Goal: Task Accomplishment & Management: Use online tool/utility

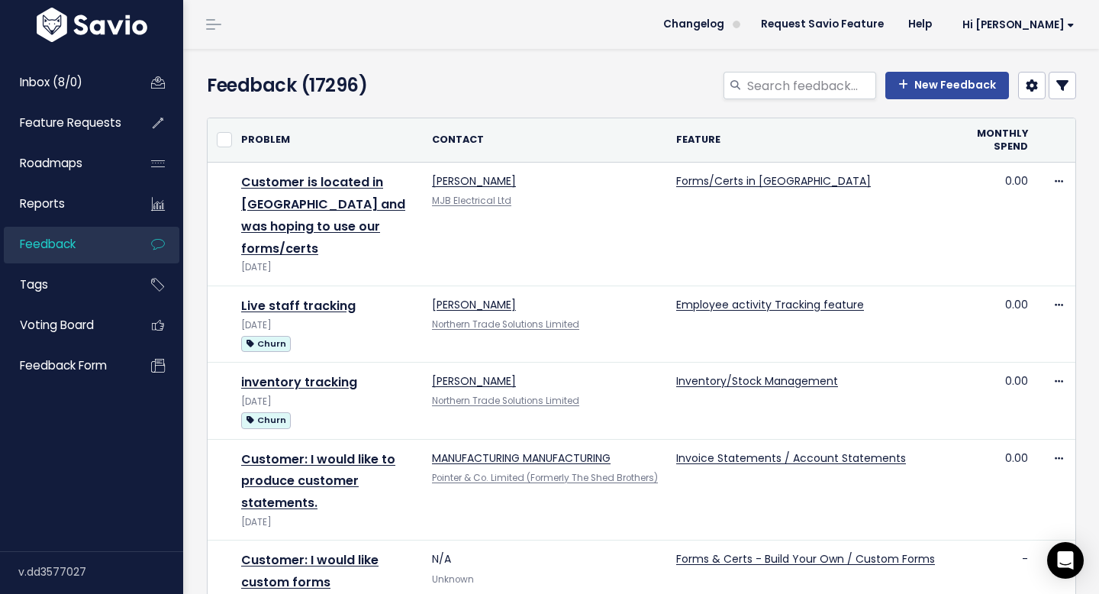
click at [1071, 92] on link at bounding box center [1062, 85] width 27 height 27
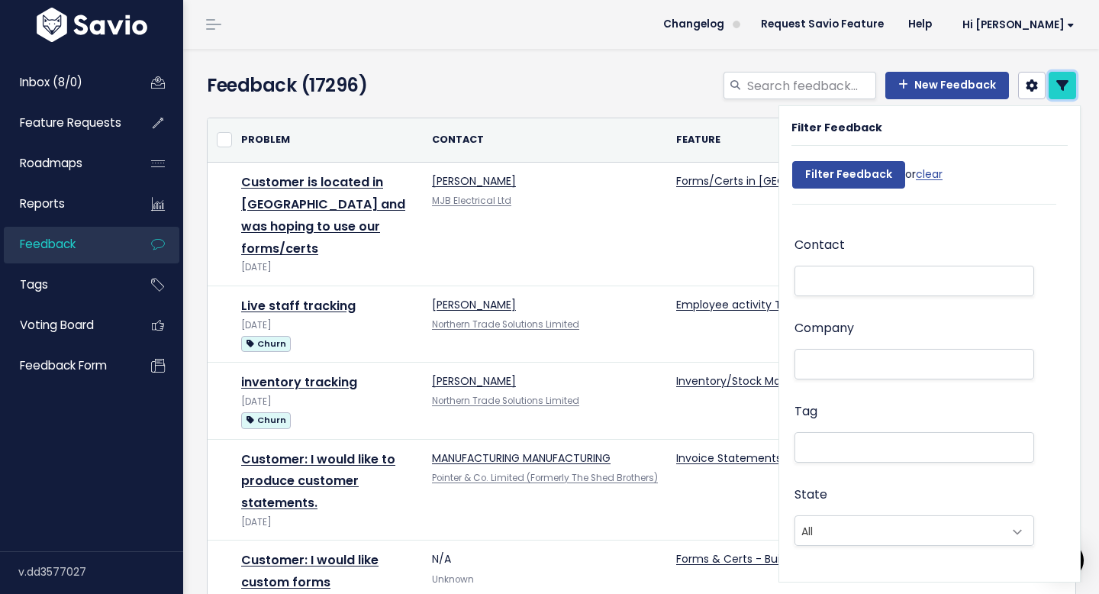
scroll to position [29, 0]
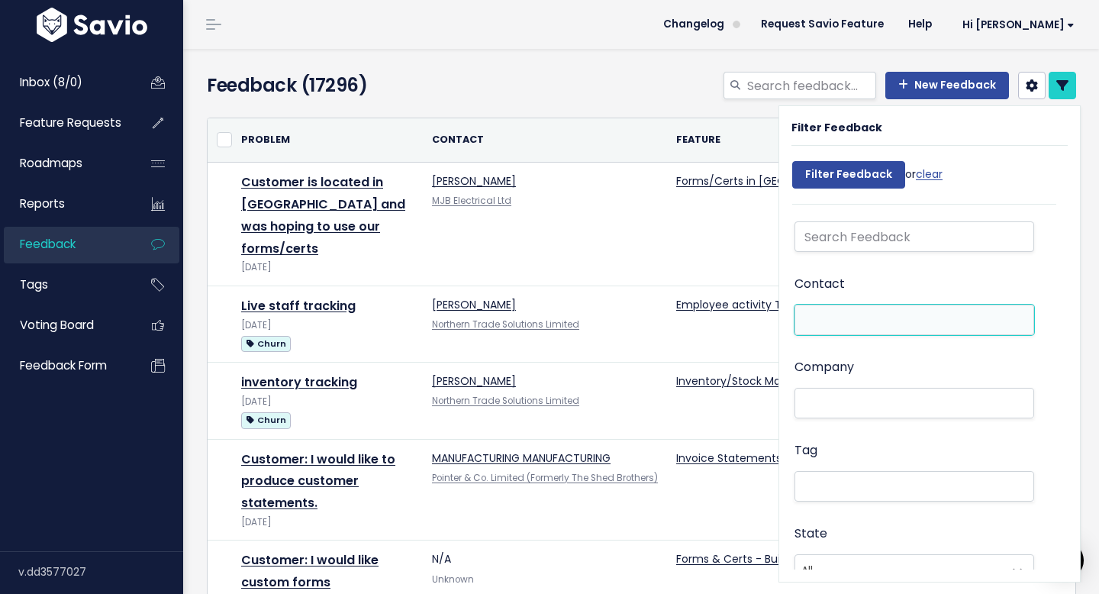
click at [841, 323] on li at bounding box center [911, 320] width 224 height 16
paste input "[EMAIL_ADDRESS][DOMAIN_NAME]"
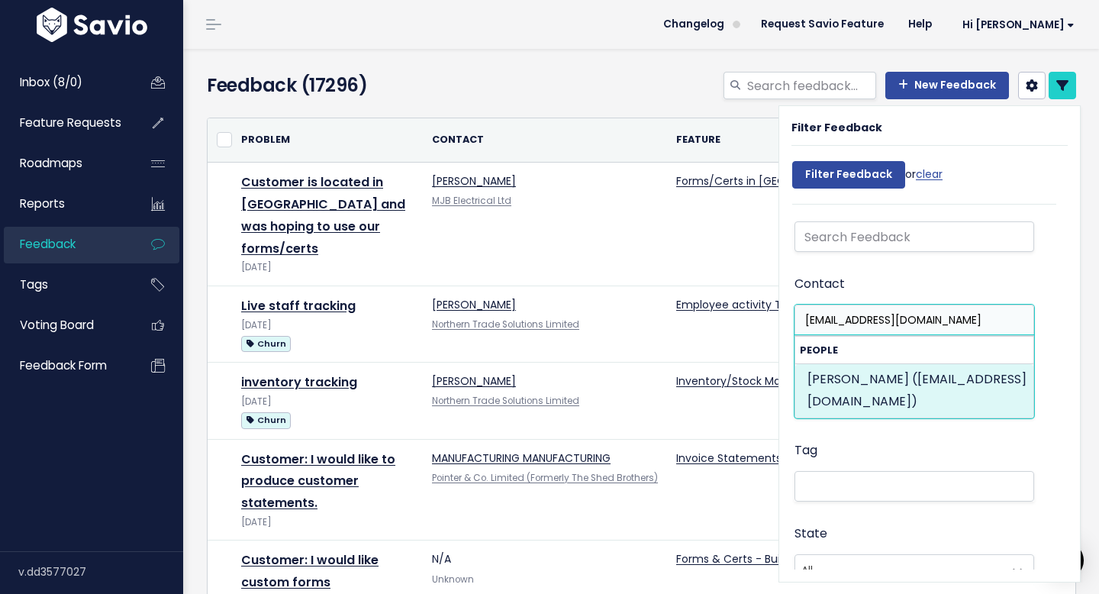
type input "[EMAIL_ADDRESS][DOMAIN_NAME]"
select select "87564381"
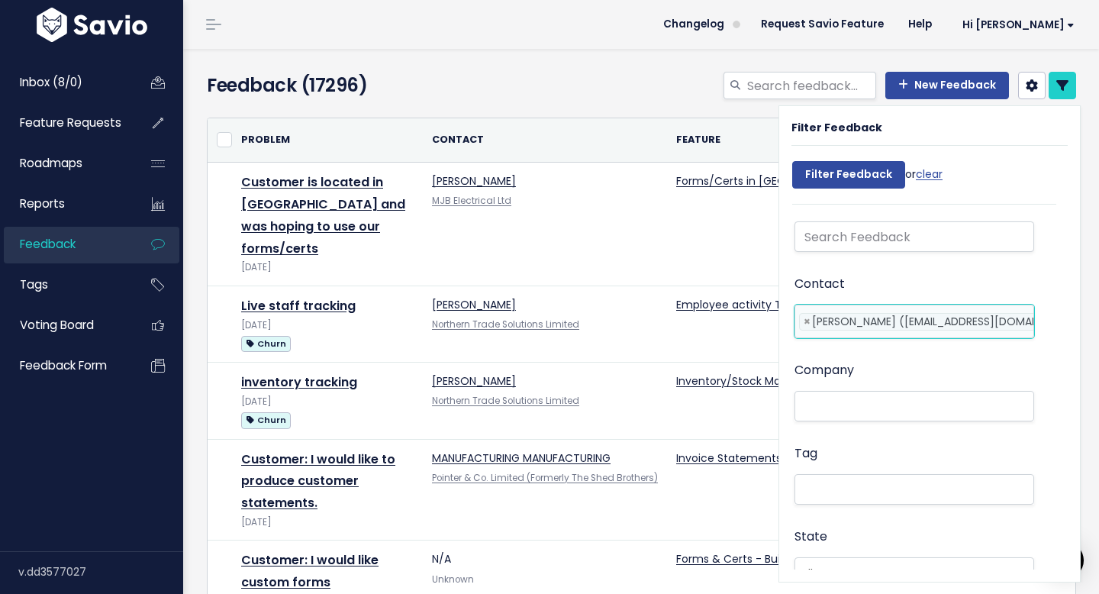
scroll to position [0, 60]
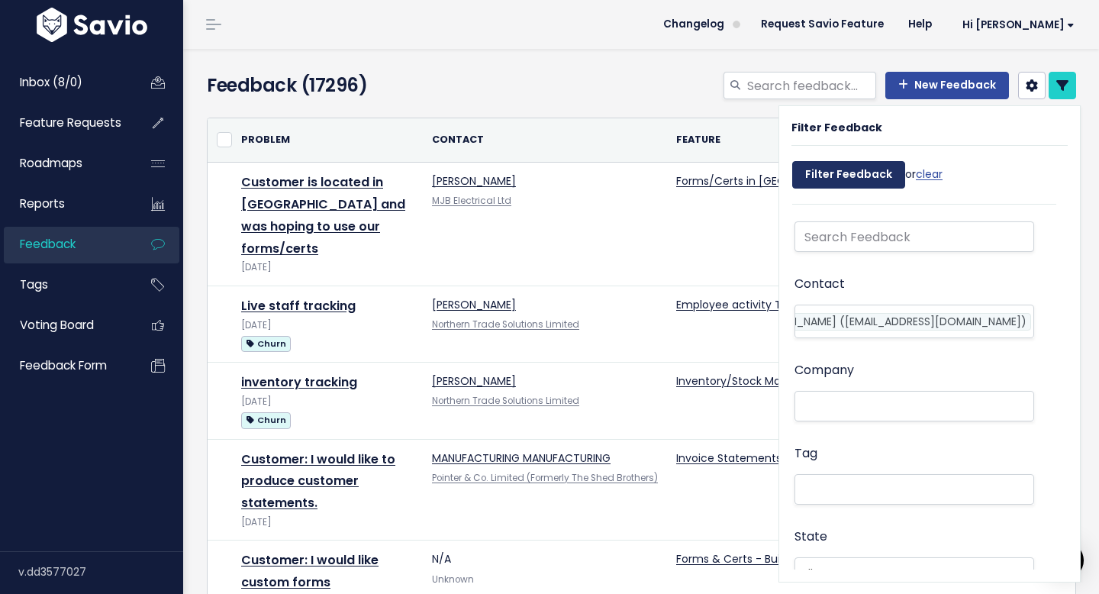
click at [852, 161] on input "Filter Feedback" at bounding box center [848, 174] width 113 height 27
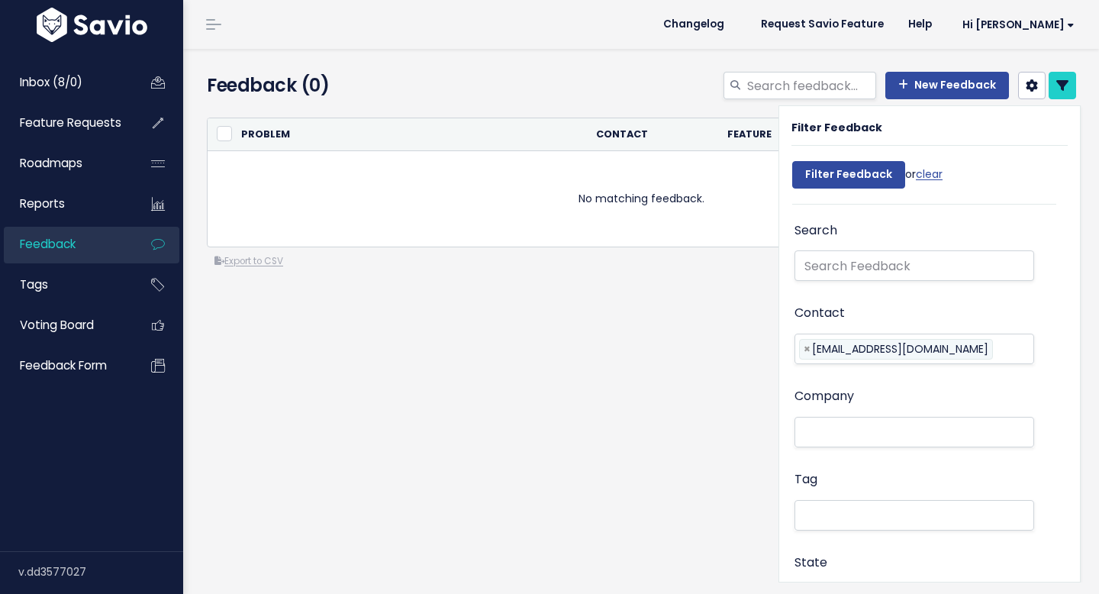
select select
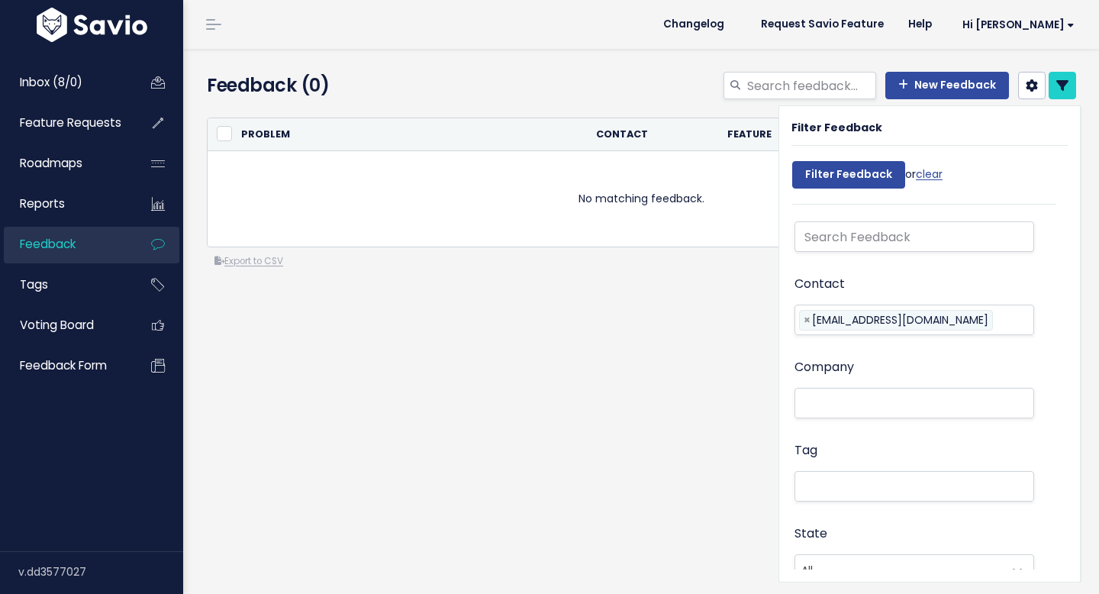
select select
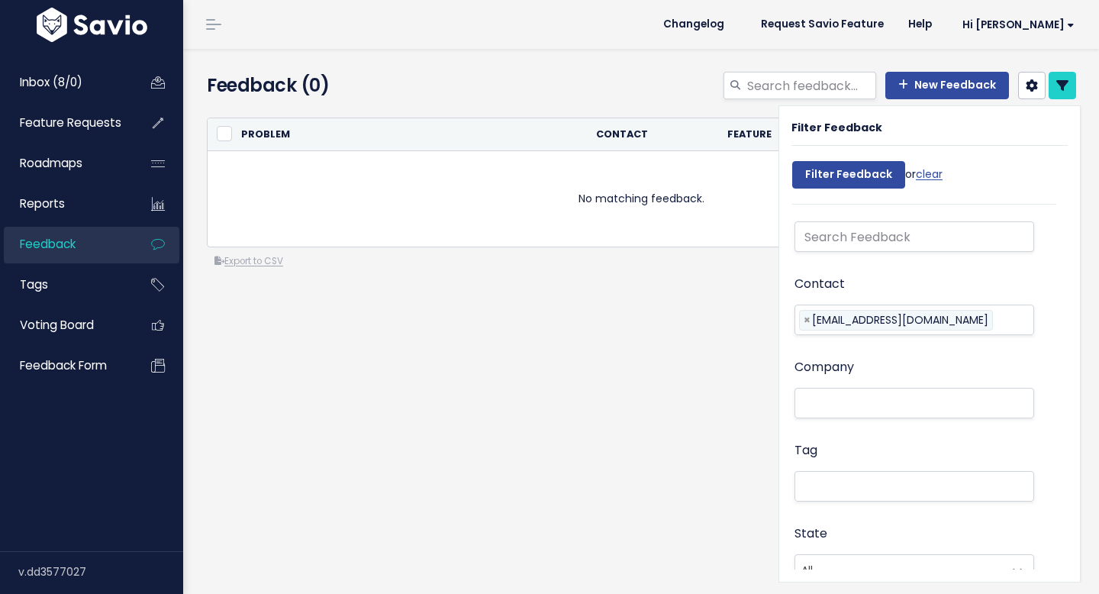
select select
click at [997, 324] on li at bounding box center [1001, 322] width 8 height 16
